Goal: Transaction & Acquisition: Book appointment/travel/reservation

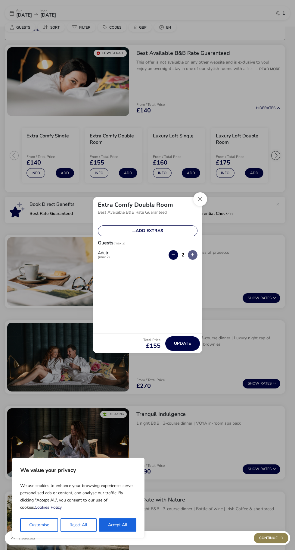
scroll to position [41, 0]
click at [159, 230] on button "Add extras" at bounding box center [148, 230] width 100 height 11
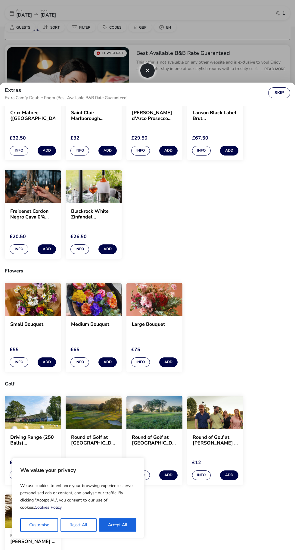
scroll to position [272, 0]
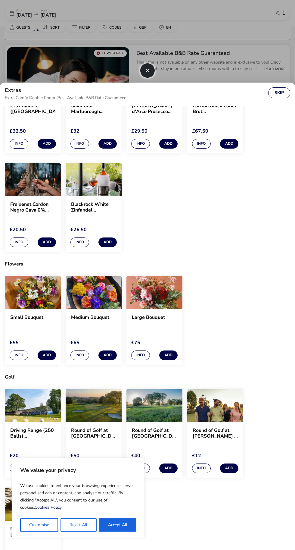
click at [287, 87] on button "Skip" at bounding box center [279, 92] width 22 height 11
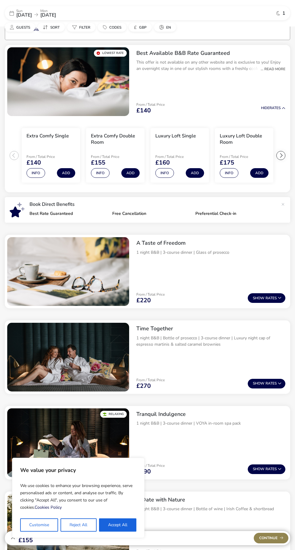
click at [32, 10] on p "Sun" at bounding box center [24, 11] width 16 height 4
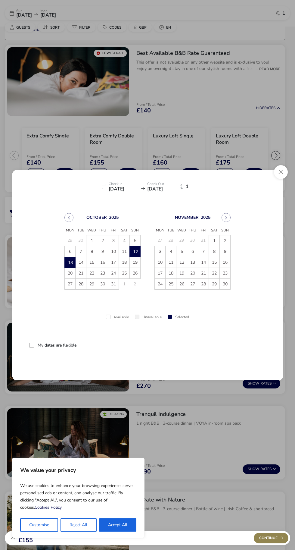
click at [69, 220] on button "Previous Month" at bounding box center [68, 217] width 9 height 9
click at [138, 262] on span "21" at bounding box center [135, 262] width 11 height 11
click at [102, 273] on span "25" at bounding box center [102, 273] width 11 height 11
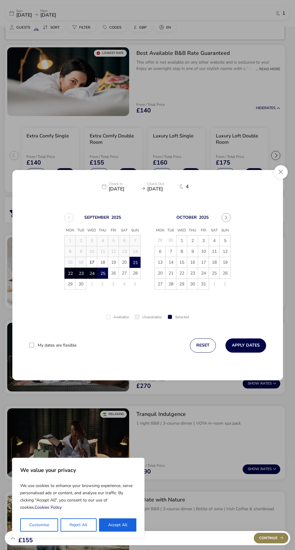
click at [254, 345] on button "Apply Dates" at bounding box center [246, 345] width 41 height 14
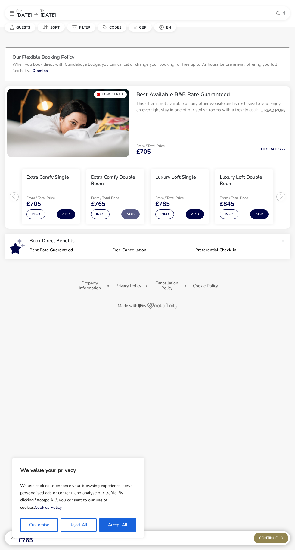
scroll to position [42, 0]
click at [281, 108] on div "... Read More" at bounding box center [272, 110] width 28 height 5
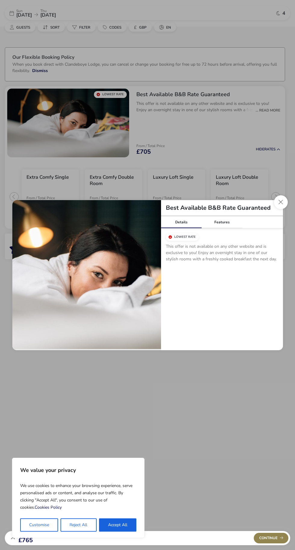
click at [286, 205] on button "Close modal" at bounding box center [281, 202] width 14 height 14
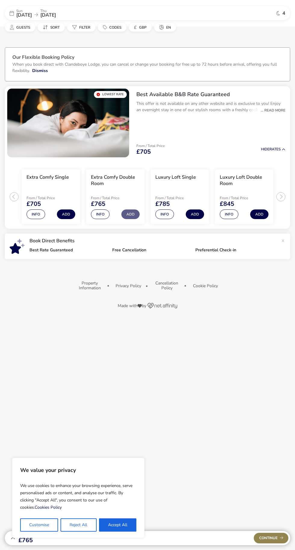
click at [280, 108] on div "... Read More" at bounding box center [272, 110] width 28 height 5
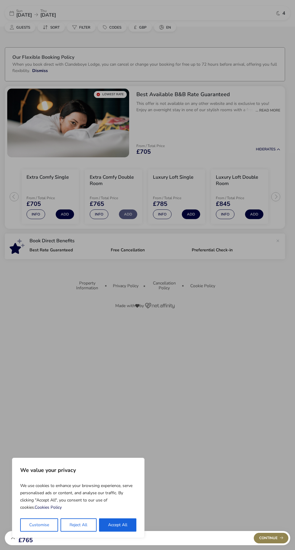
click at [277, 68] on div "Best Available B&B Rate Guaranteed Details Features Lowest Rate This offer is n…" at bounding box center [147, 275] width 295 height 550
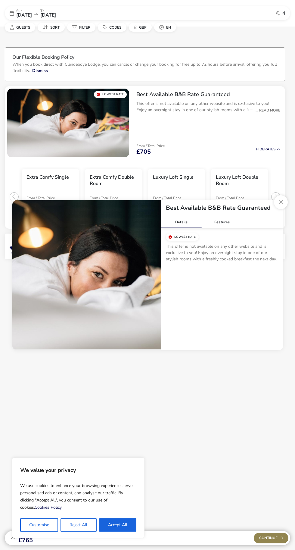
click at [270, 86] on div "Best Available B&B Rate Guaranteed This offer is not available on any other web…" at bounding box center [209, 104] width 154 height 36
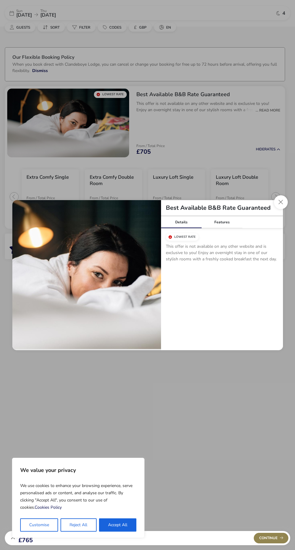
click at [233, 224] on div "Features" at bounding box center [222, 222] width 41 height 12
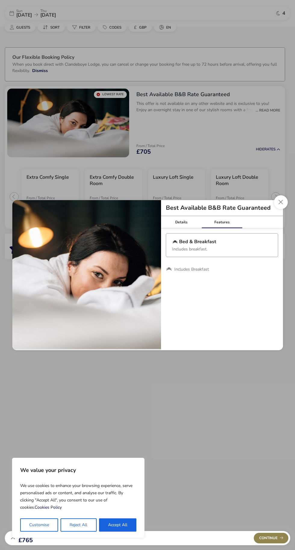
click at [283, 202] on button "Close modal" at bounding box center [281, 202] width 14 height 14
